Goal: Navigation & Orientation: Find specific page/section

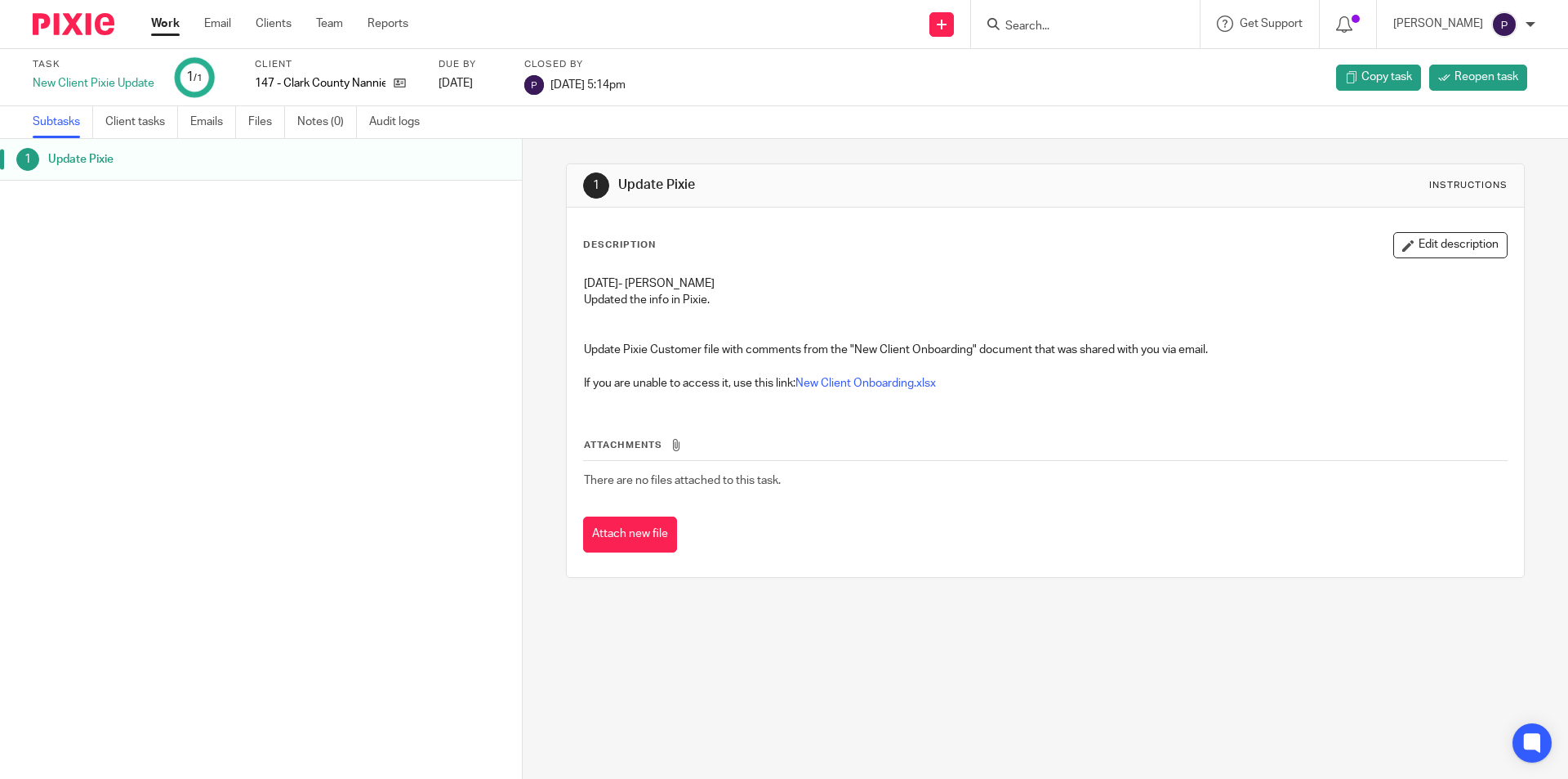
click at [175, 32] on link "Work" at bounding box center [166, 23] width 29 height 16
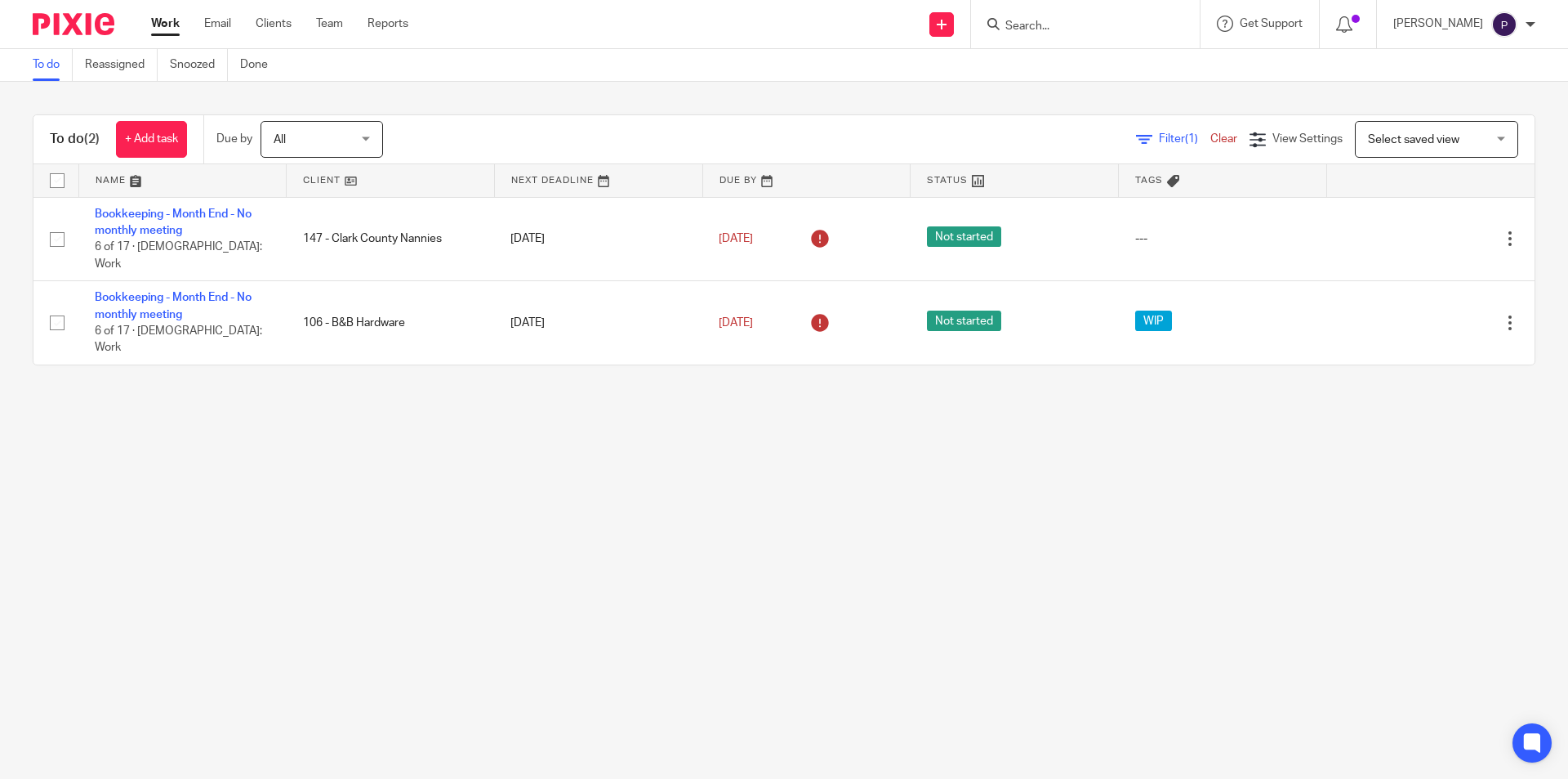
click at [332, 133] on span "All" at bounding box center [316, 139] width 87 height 34
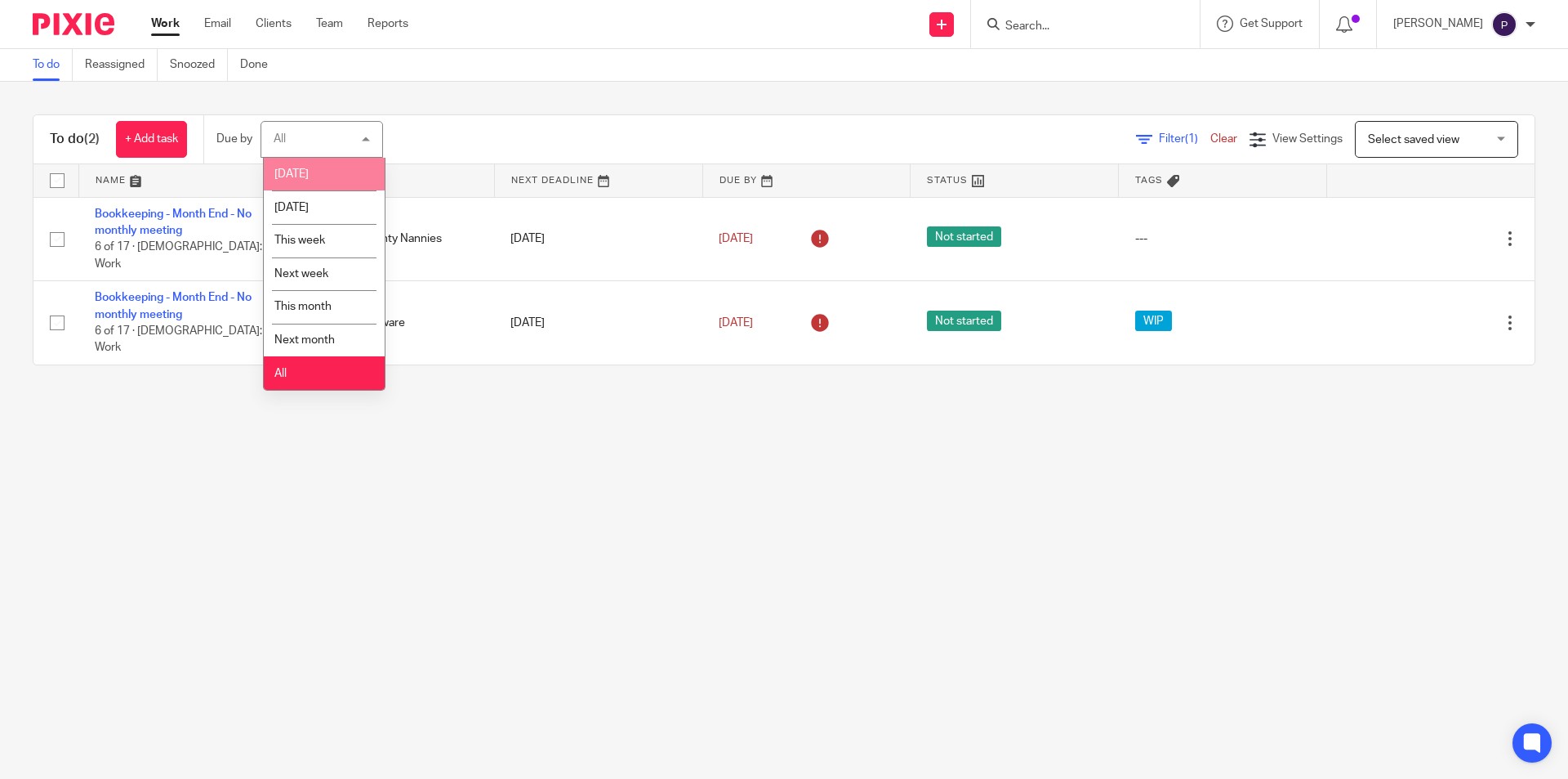
click at [439, 108] on div "To do (2) + Add task Due by All All [DATE] [DATE] This week Next week This mont…" at bounding box center [784, 239] width 1568 height 316
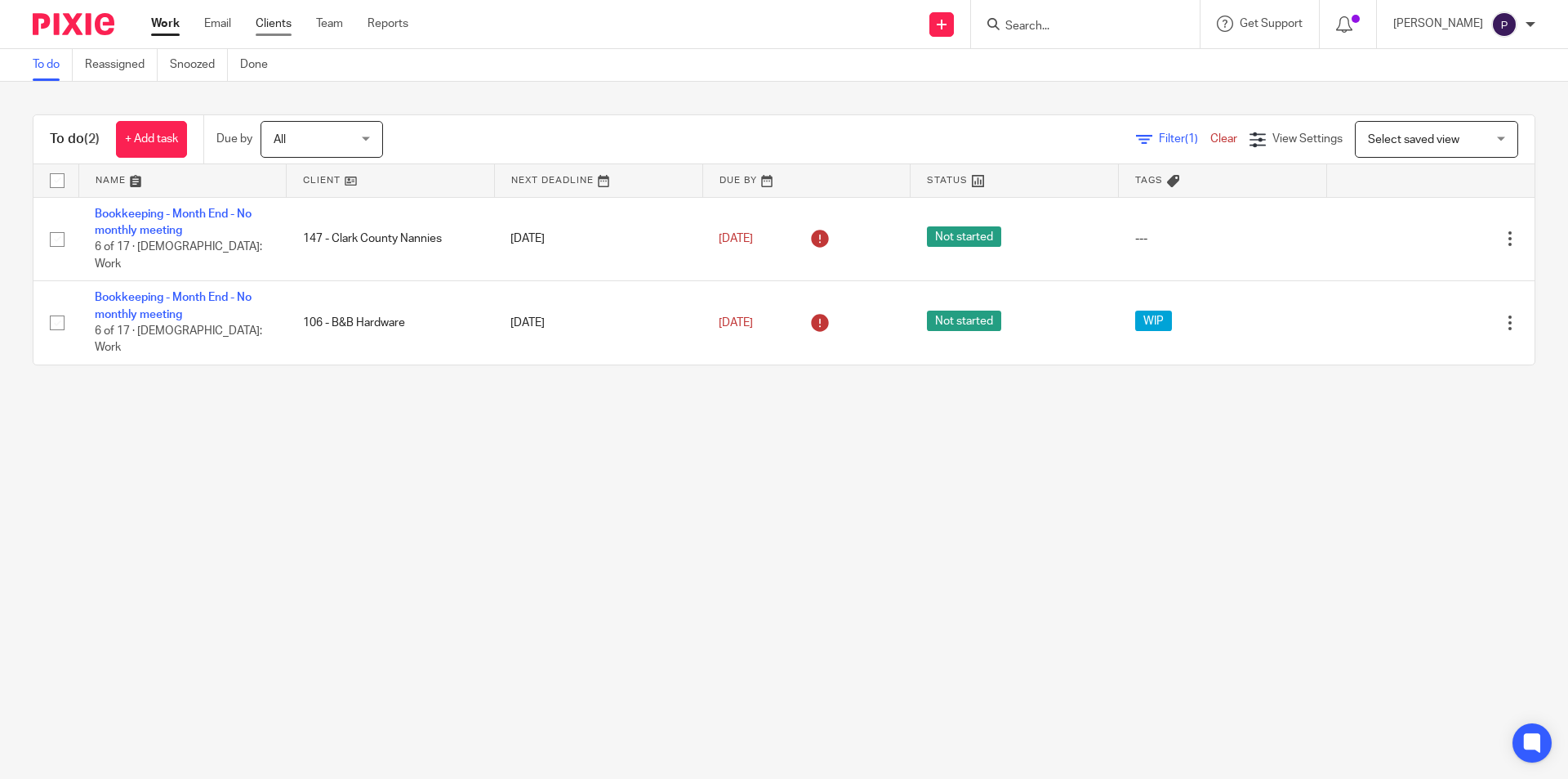
click at [269, 32] on link "Clients" at bounding box center [273, 23] width 36 height 16
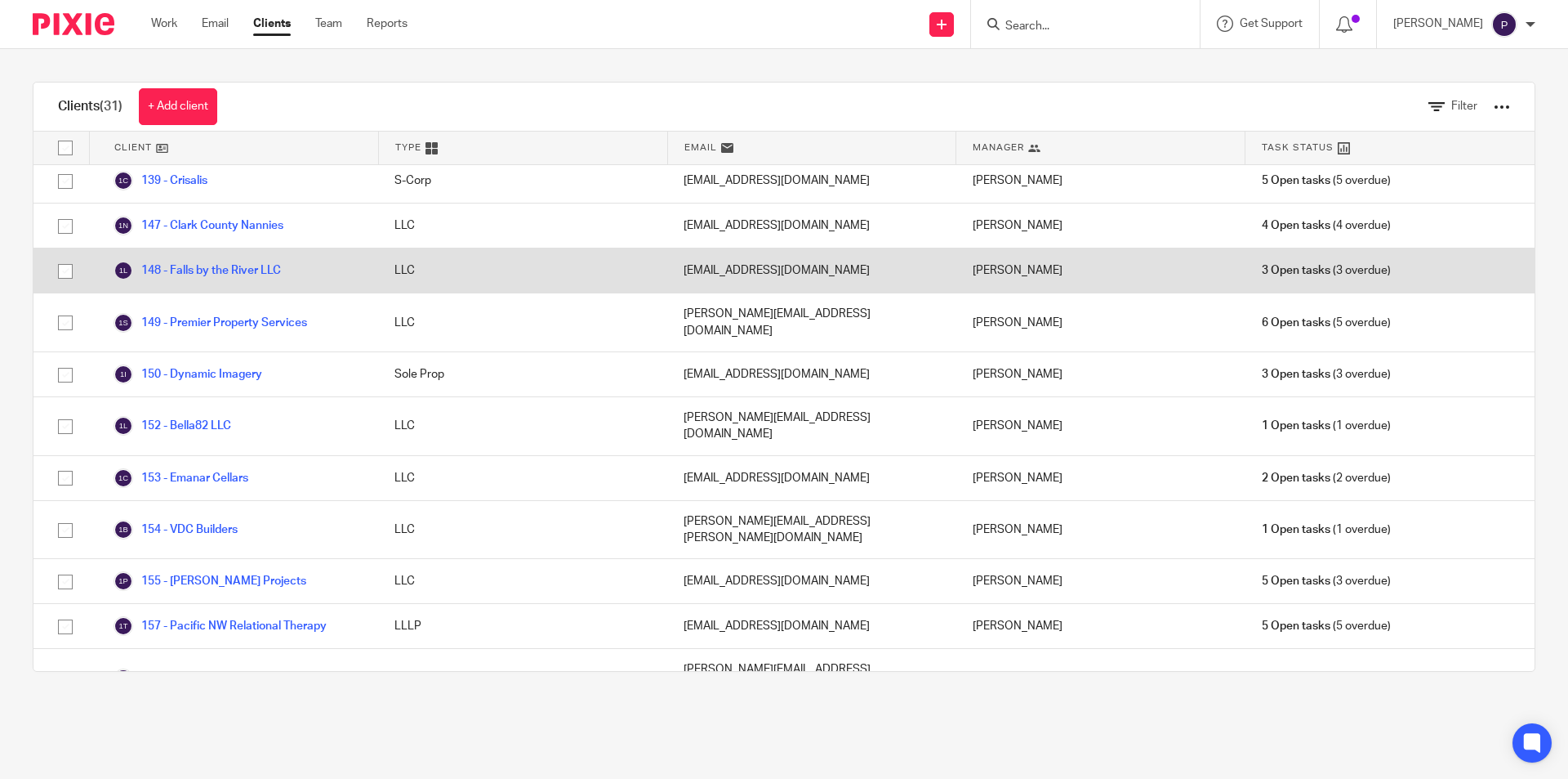
scroll to position [593, 0]
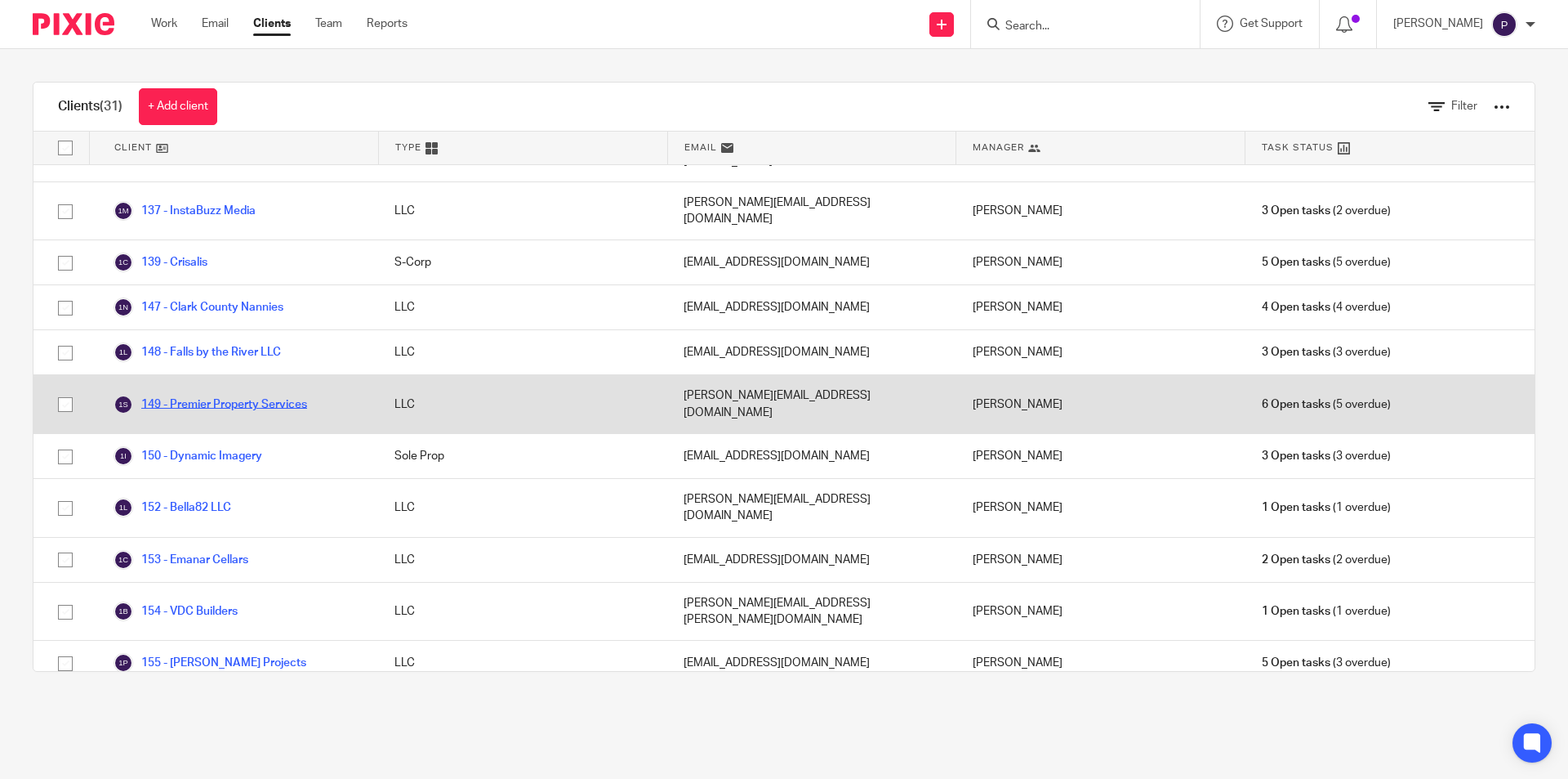
click at [250, 394] on link "149 - Premier Property Services" at bounding box center [211, 404] width 194 height 20
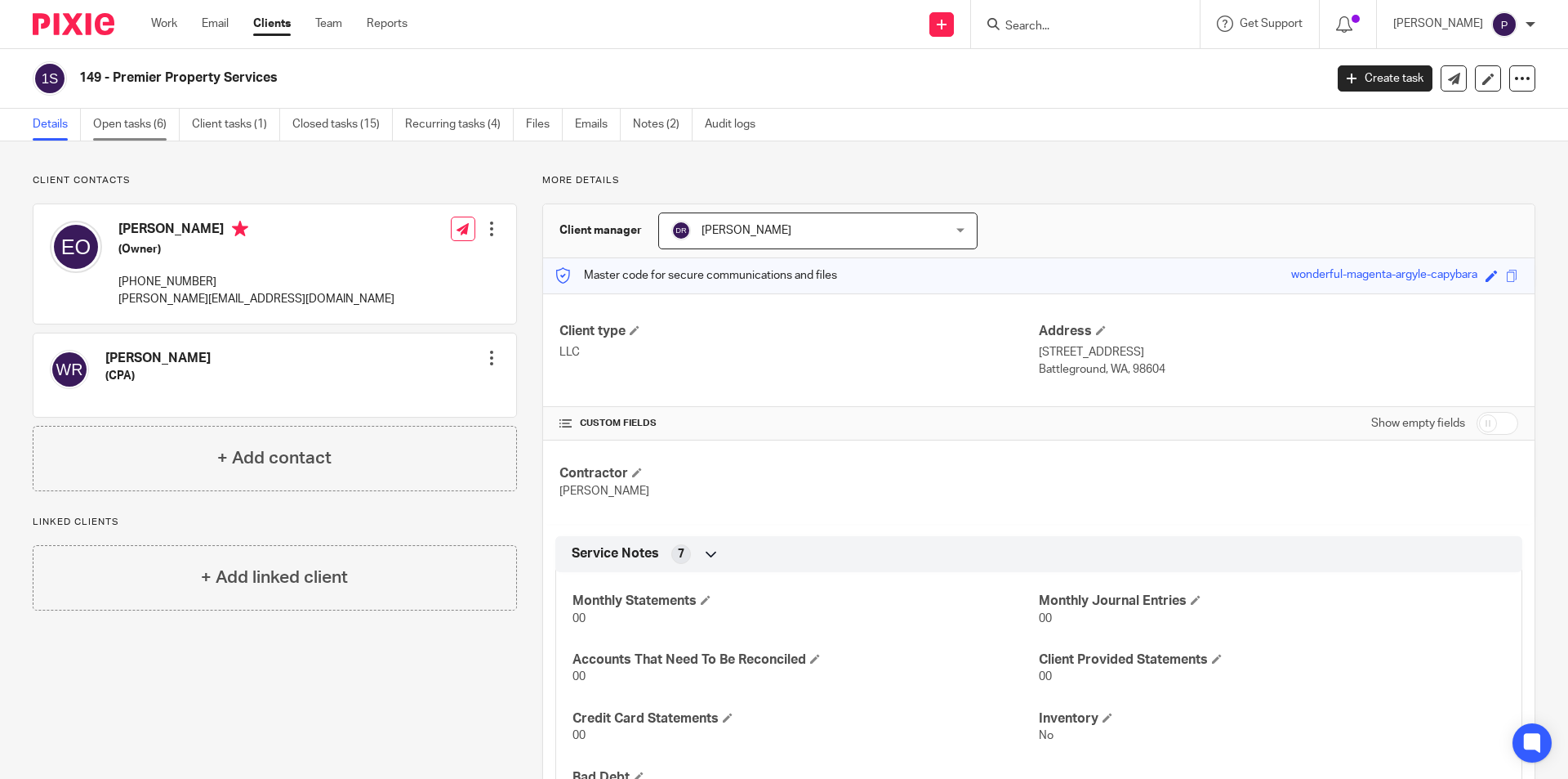
click at [137, 130] on link "Open tasks (6)" at bounding box center [136, 125] width 87 height 32
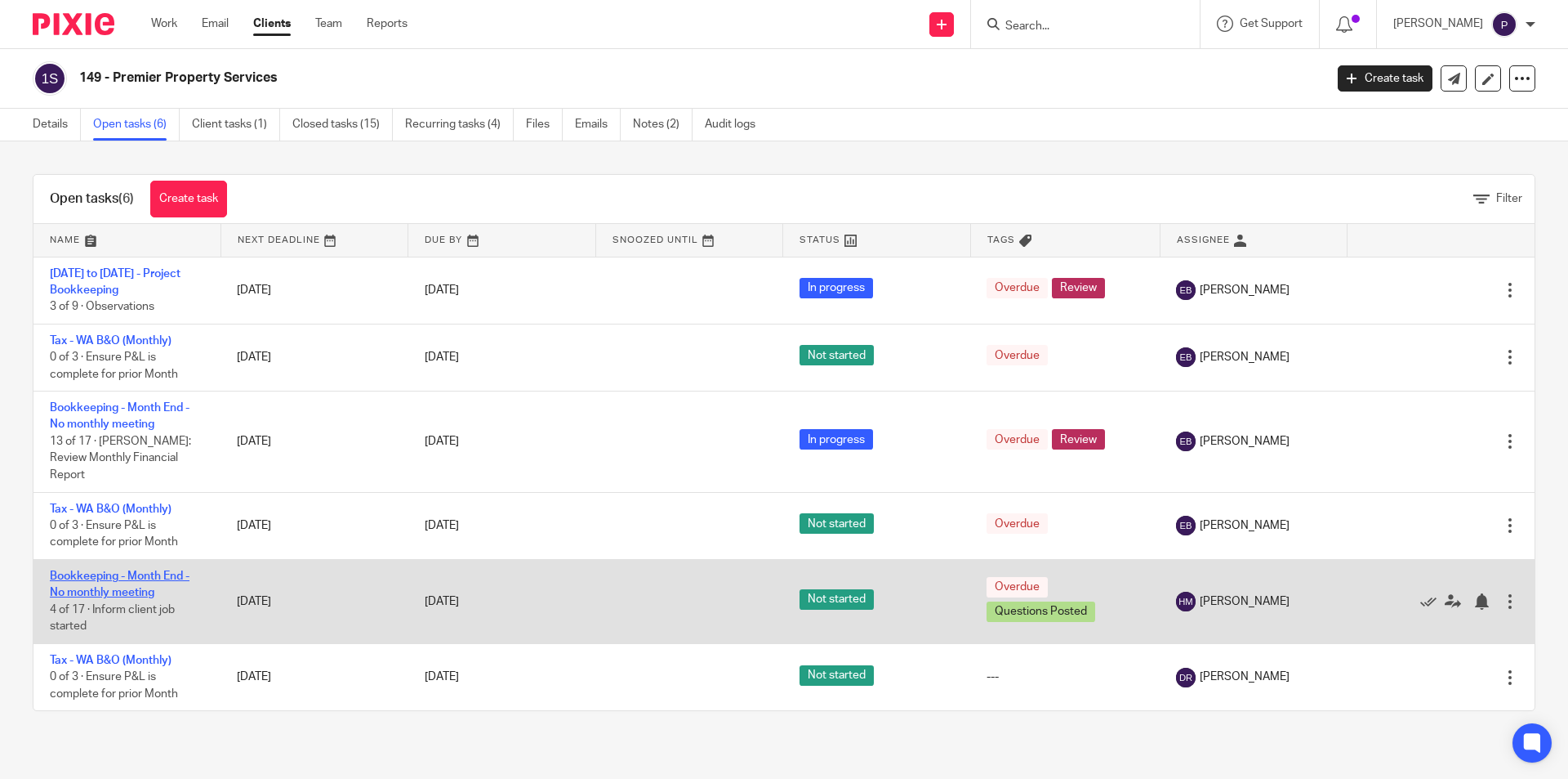
click at [162, 570] on link "Bookkeeping - Month End - No monthly meeting" at bounding box center [120, 584] width 140 height 28
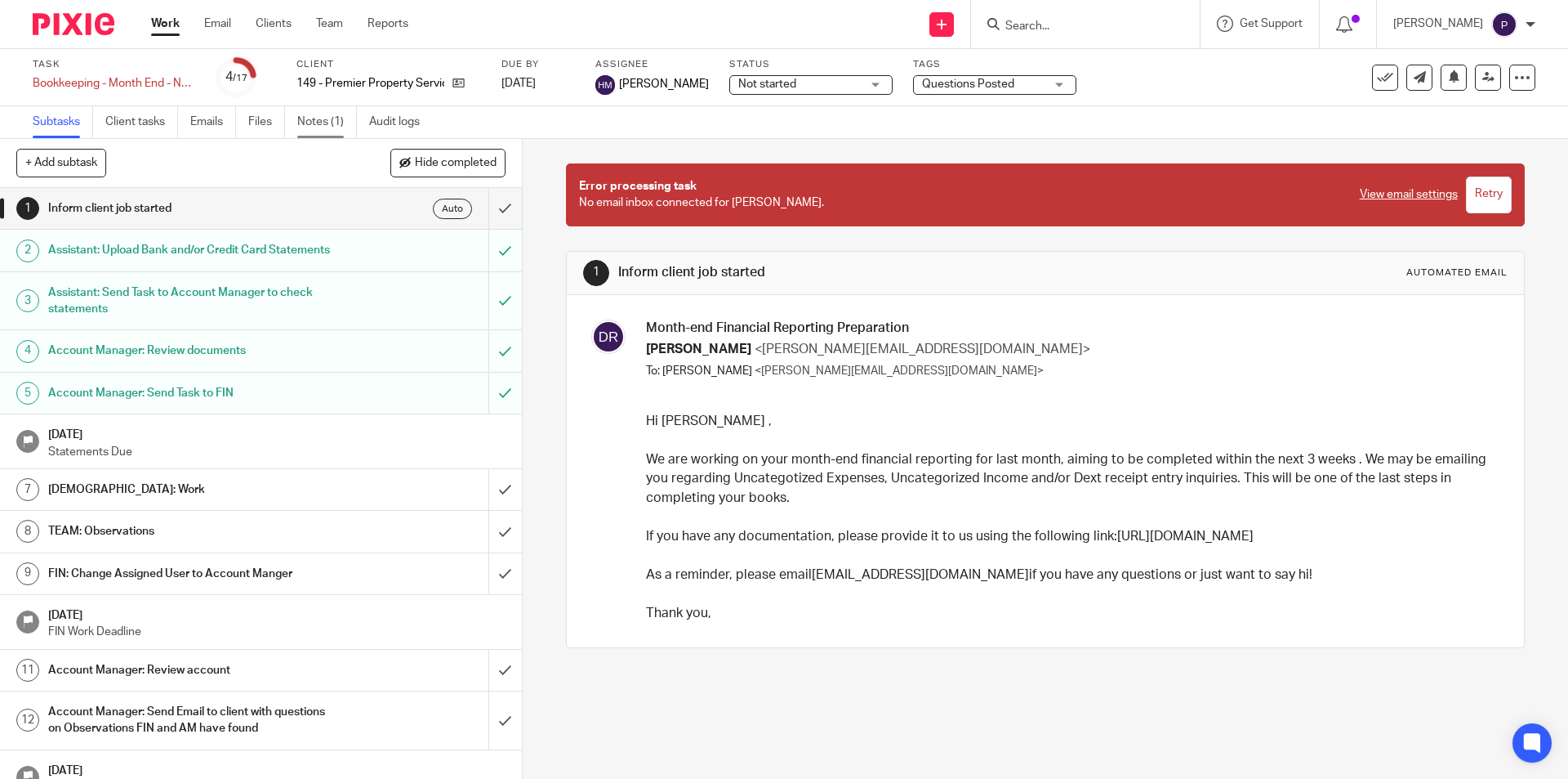
click at [338, 125] on link "Notes (1)" at bounding box center [327, 123] width 60 height 32
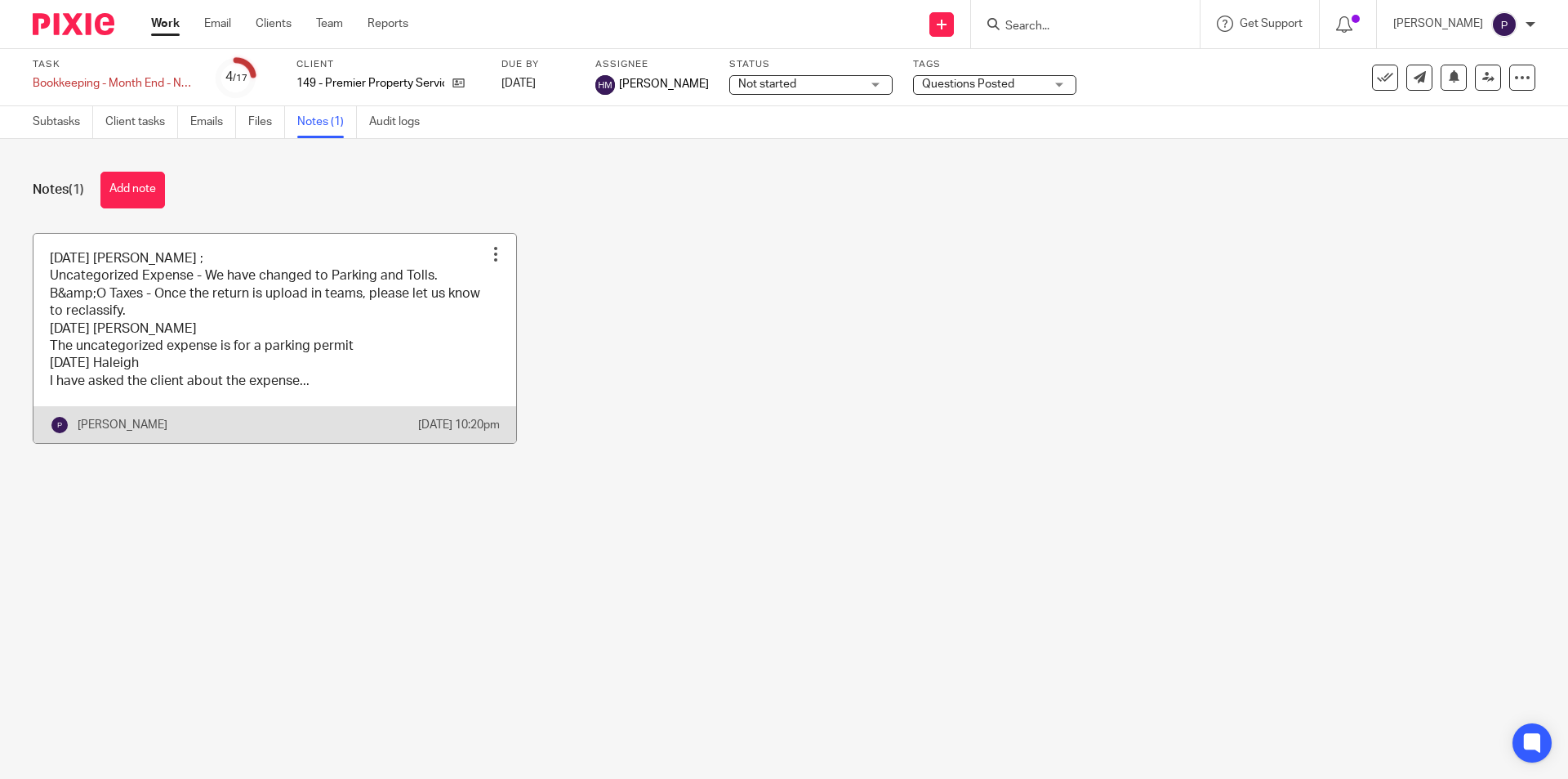
click at [356, 380] on link at bounding box center [274, 339] width 483 height 210
